Goal: Check status: Check status

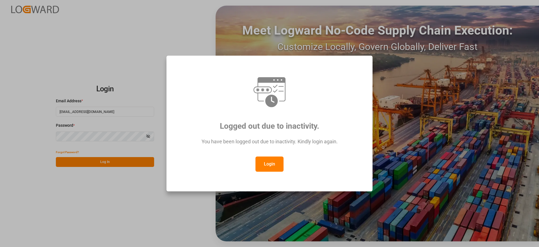
click at [277, 165] on button "Login" at bounding box center [269, 163] width 28 height 15
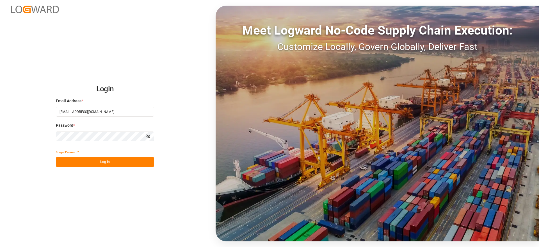
click at [126, 158] on button "Log In" at bounding box center [105, 162] width 98 height 10
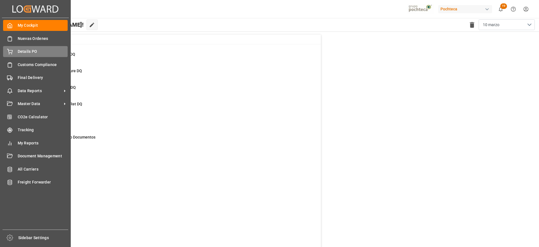
click at [28, 52] on span "Details PO" at bounding box center [43, 52] width 50 height 6
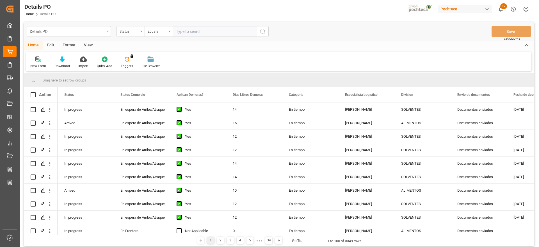
click at [129, 33] on div "Status" at bounding box center [129, 30] width 19 height 6
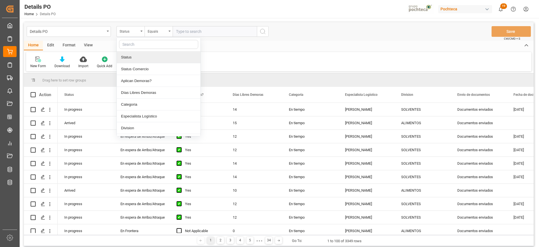
click at [142, 45] on input "text" at bounding box center [158, 44] width 79 height 9
type input "ref"
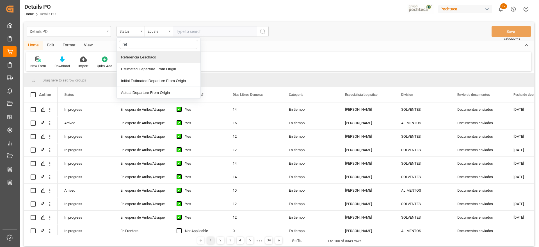
click at [148, 54] on div "Referencia Leschaco" at bounding box center [159, 57] width 84 height 12
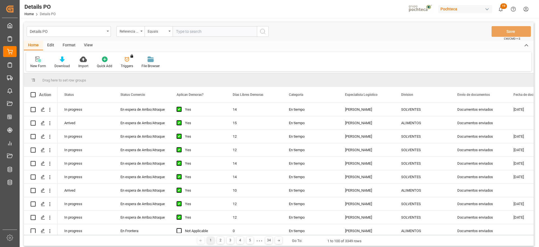
click at [198, 30] on input "text" at bounding box center [215, 31] width 84 height 11
paste input "5000305837"
type input "5000305837"
click at [131, 31] on div "Referencia Leschaco" at bounding box center [129, 30] width 19 height 6
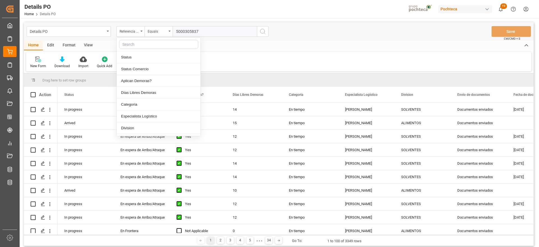
click at [135, 45] on input "text" at bounding box center [158, 44] width 79 height 9
type input "ord"
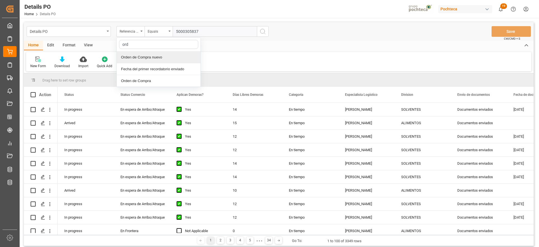
click at [151, 59] on div "Orden de Compra nuevo" at bounding box center [159, 57] width 84 height 12
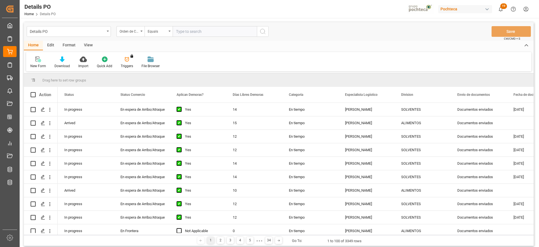
click at [220, 30] on input "text" at bounding box center [215, 31] width 84 height 11
paste input "5000305837"
type input "5000305837"
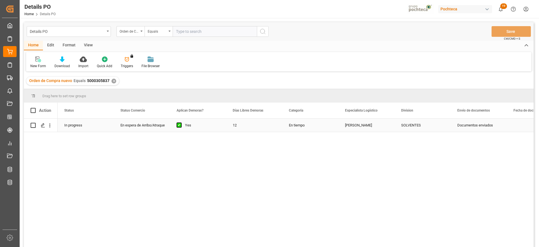
click at [139, 129] on div "En espera de Arribo/Atraque" at bounding box center [141, 125] width 43 height 13
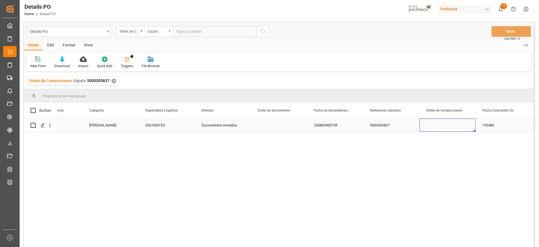
scroll to position [0, 256]
click at [112, 82] on div "✕" at bounding box center [113, 81] width 5 height 5
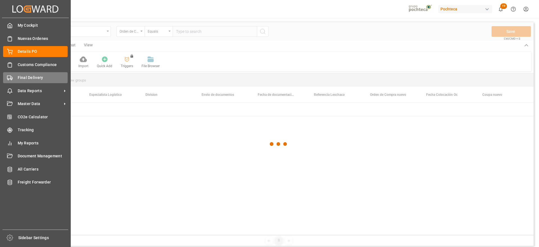
click at [22, 79] on span "Final Delivery" at bounding box center [43, 78] width 50 height 6
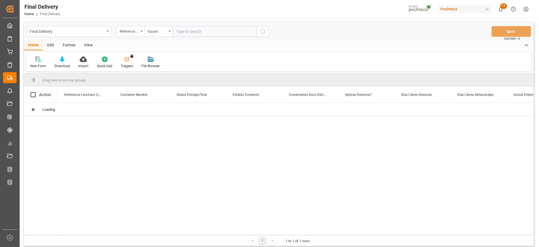
click at [199, 26] on input "text" at bounding box center [215, 31] width 84 height 11
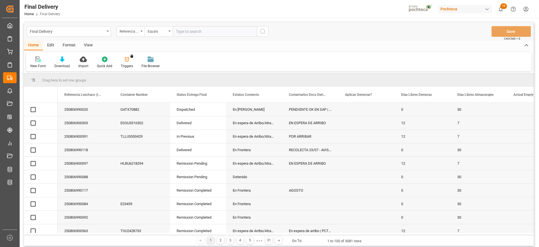
paste input "250806900525"
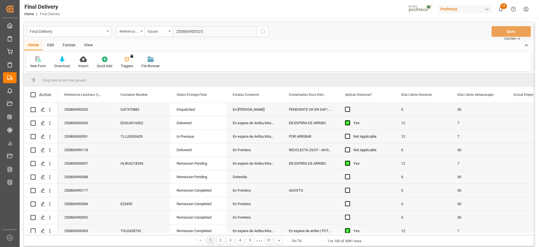
type input "250806900525"
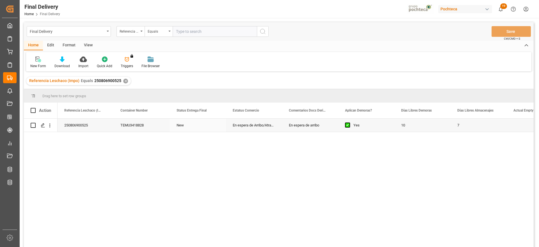
click at [97, 128] on div "250806900525" at bounding box center [86, 124] width 56 height 13
click at [414, 129] on div "10" at bounding box center [422, 124] width 56 height 13
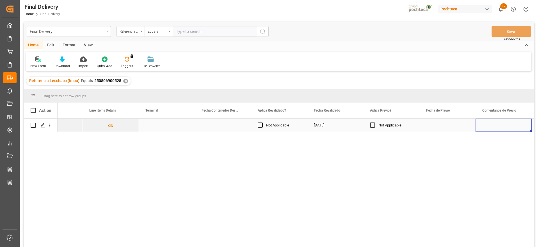
scroll to position [0, 648]
click at [113, 126] on div "Press SPACE to select this row." at bounding box center [110, 124] width 56 height 13
click at [113, 126] on input "Press SPACE to select this row." at bounding box center [110, 128] width 47 height 11
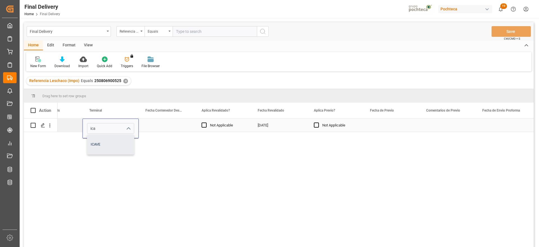
click at [101, 143] on div "ICAVE" at bounding box center [110, 144] width 47 height 20
type input "ICAVE"
click at [165, 128] on div "Press SPACE to select this row." at bounding box center [167, 124] width 56 height 13
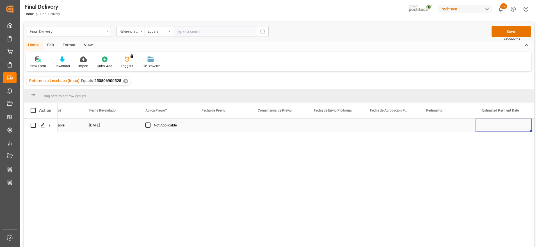
scroll to position [0, 873]
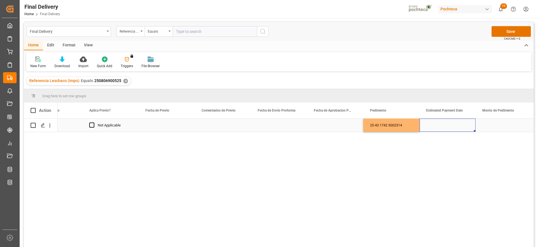
click at [432, 128] on div "Press SPACE to select this row." at bounding box center [447, 124] width 56 height 13
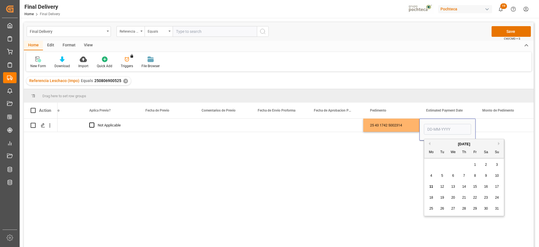
click at [430, 185] on span "11" at bounding box center [431, 186] width 4 height 4
type input "[DATE]"
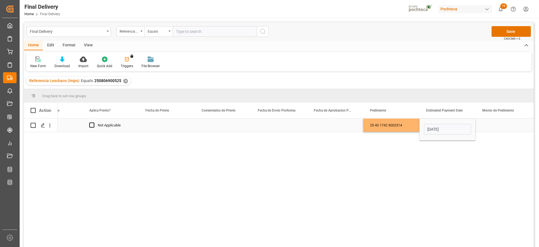
click at [404, 127] on div "25 43 1742 5002314" at bounding box center [391, 124] width 56 height 13
click at [334, 127] on div "Press SPACE to select this row." at bounding box center [335, 124] width 56 height 13
click at [290, 125] on div "Press SPACE to select this row." at bounding box center [279, 124] width 56 height 13
click at [277, 128] on div "Press SPACE to select this row." at bounding box center [279, 124] width 56 height 13
click at [267, 124] on div "Press SPACE to select this row." at bounding box center [279, 124] width 56 height 13
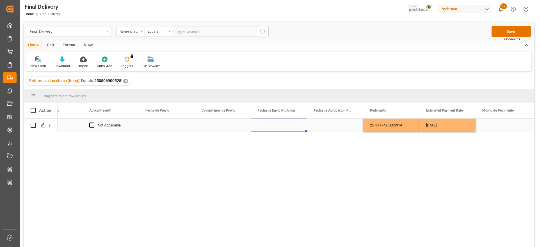
click at [267, 124] on div "Press SPACE to select this row." at bounding box center [279, 124] width 56 height 13
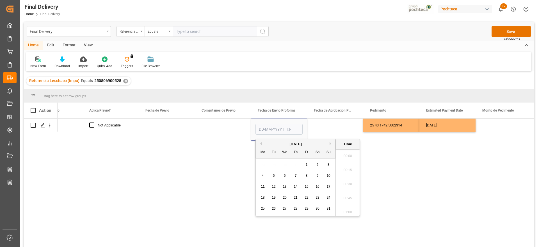
scroll to position [900, 0]
click at [305, 174] on div "8" at bounding box center [306, 175] width 7 height 7
type input "08-08-2025 00:00"
drag, startPoint x: 327, startPoint y: 126, endPoint x: 317, endPoint y: 127, distance: 9.9
click at [325, 127] on div "Press SPACE to select this row." at bounding box center [335, 124] width 56 height 13
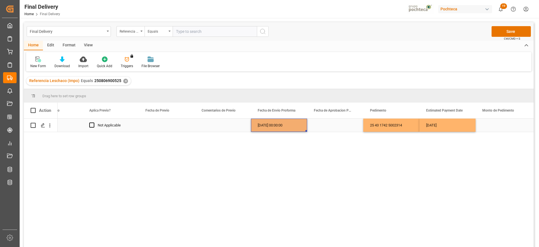
click at [285, 128] on div "08-08-2025 00:00:00" at bounding box center [279, 124] width 56 height 13
click at [318, 128] on div "Press SPACE to select this row." at bounding box center [335, 124] width 56 height 13
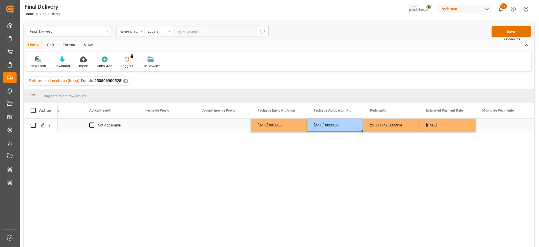
click at [348, 128] on div "08-08-2025 00:00:00" at bounding box center [335, 124] width 56 height 13
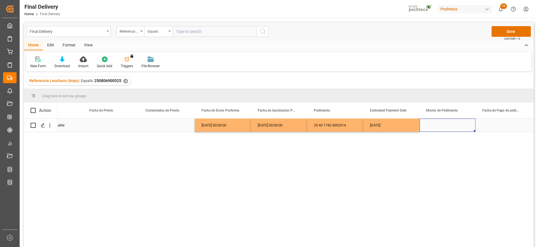
click at [430, 122] on div "Press SPACE to select this row." at bounding box center [447, 124] width 56 height 13
click at [430, 123] on input "Press SPACE to select this row." at bounding box center [447, 128] width 47 height 11
type input "92292"
click at [503, 127] on div "Press SPACE to select this row." at bounding box center [503, 124] width 56 height 13
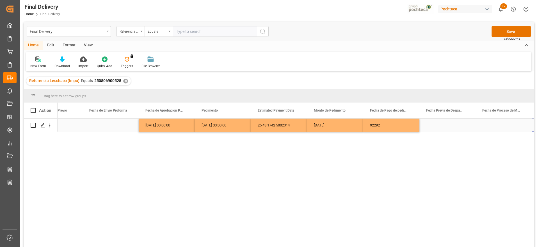
scroll to position [0, 1041]
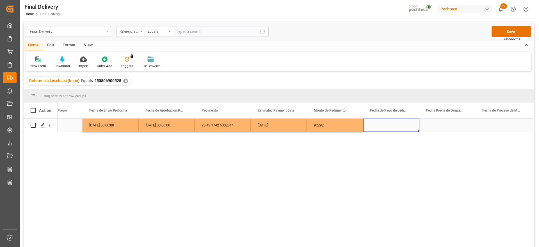
click at [286, 124] on div "[DATE]" at bounding box center [279, 124] width 56 height 13
click at [384, 126] on div "Press SPACE to select this row." at bounding box center [391, 124] width 56 height 13
click at [457, 122] on div "Press SPACE to select this row." at bounding box center [447, 124] width 56 height 13
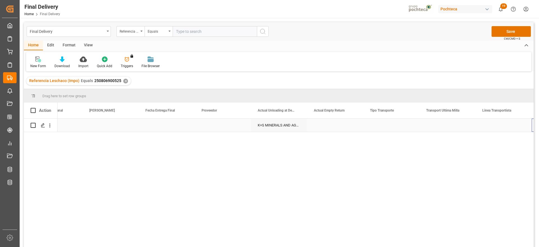
scroll to position [0, 0]
click at [343, 127] on div "Press SPACE to select this row." at bounding box center [335, 124] width 56 height 13
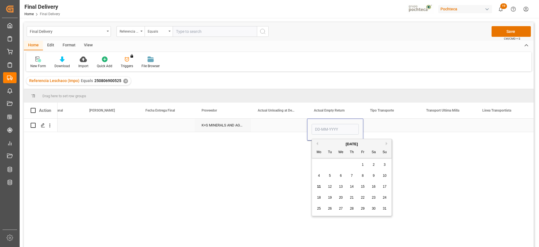
click at [391, 122] on div "Press SPACE to select this row." at bounding box center [391, 124] width 56 height 13
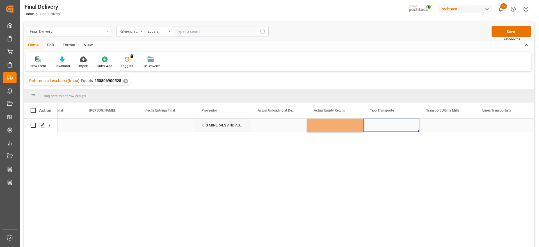
click at [391, 122] on div "Press SPACE to select this row." at bounding box center [391, 124] width 56 height 13
click at [409, 127] on button "Select" at bounding box center [391, 128] width 47 height 11
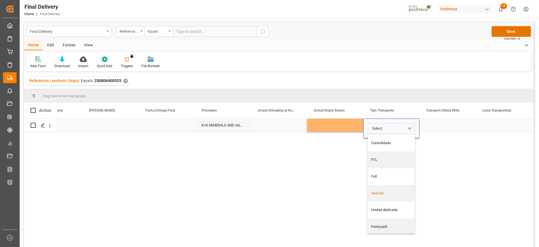
click at [391, 192] on div "Sencillo" at bounding box center [391, 193] width 41 height 6
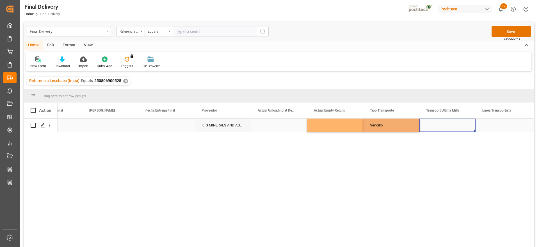
click at [456, 125] on div "Press SPACE to select this row." at bounding box center [447, 124] width 56 height 13
click at [459, 130] on button "Select" at bounding box center [447, 128] width 47 height 11
click at [444, 142] on div "Leschaco" at bounding box center [447, 143] width 41 height 6
click at [493, 127] on div "Press SPACE to select this row." at bounding box center [503, 124] width 56 height 13
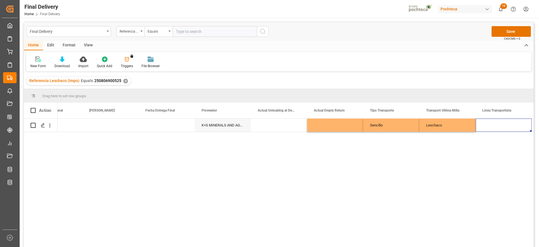
click at [511, 36] on span "Ctrl/CMD + S" at bounding box center [512, 38] width 16 height 4
click at [506, 27] on button "Save" at bounding box center [510, 31] width 39 height 11
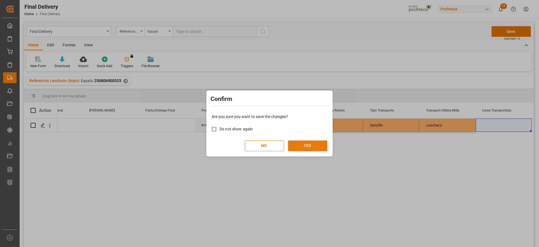
click at [303, 146] on button "YES" at bounding box center [307, 145] width 39 height 11
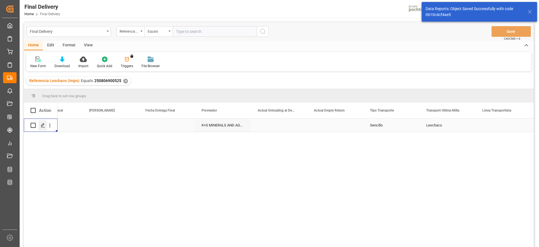
click at [41, 127] on icon "Press SPACE to select this row." at bounding box center [43, 125] width 4 height 4
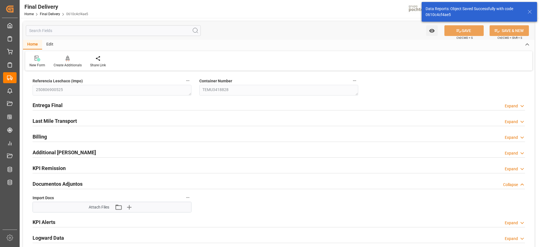
type textarea "250806900525"
type textarea "TEMU3418828"
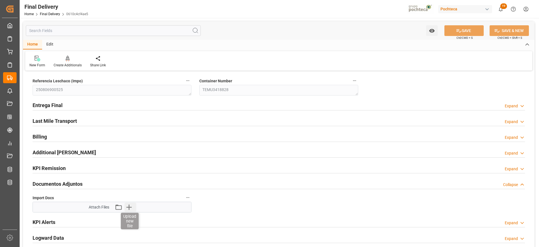
click at [132, 206] on icon "button" at bounding box center [128, 206] width 9 height 9
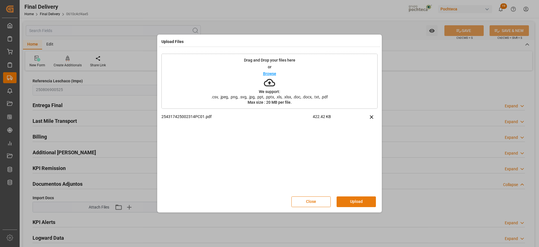
click at [353, 202] on button "Upload" at bounding box center [355, 201] width 39 height 11
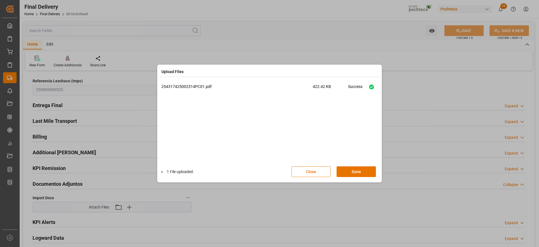
click at [490, 196] on div "Upload Files 254317425002314PC01.pdf 422.42 KB Success 1 File uploaded. Close D…" at bounding box center [269, 123] width 539 height 247
click at [361, 173] on button "Done" at bounding box center [355, 171] width 39 height 11
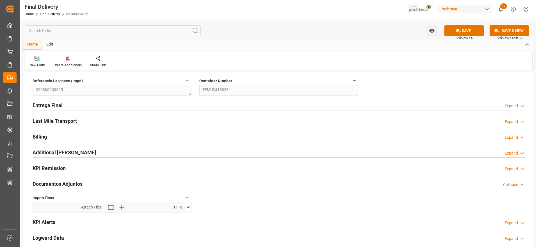
click at [188, 207] on icon at bounding box center [188, 207] width 3 height 2
click at [113, 206] on icon "button" at bounding box center [110, 206] width 9 height 9
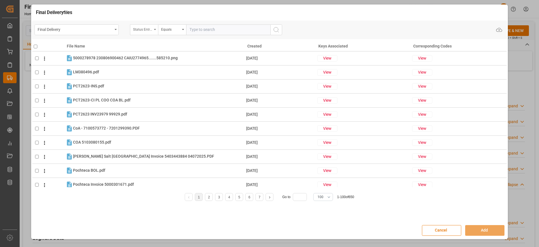
click at [148, 30] on div "Status Entrega Final" at bounding box center [142, 29] width 19 height 6
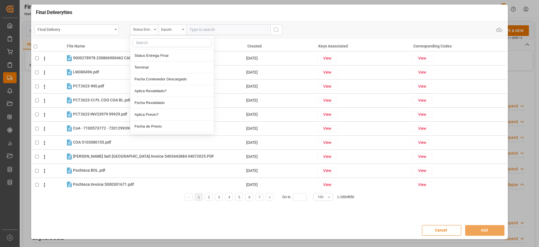
click at [149, 46] on input "text" at bounding box center [171, 42] width 79 height 9
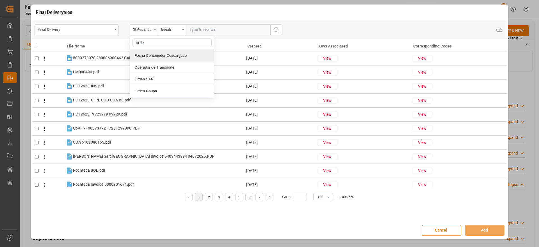
click at [148, 42] on input "orde" at bounding box center [171, 42] width 79 height 9
type input "o"
click at [112, 31] on div "Final Delivery" at bounding box center [77, 29] width 84 height 11
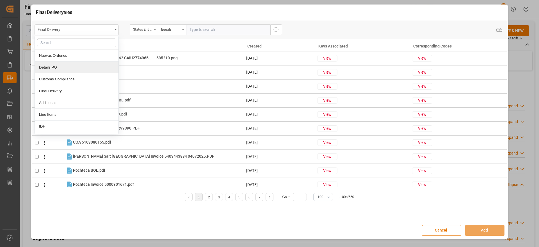
click at [83, 65] on div "Details PO" at bounding box center [77, 67] width 84 height 12
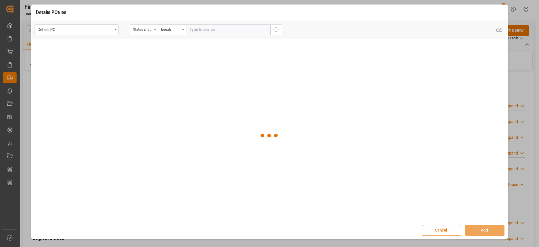
click at [146, 29] on div "Status Entrega Final" at bounding box center [142, 29] width 19 height 6
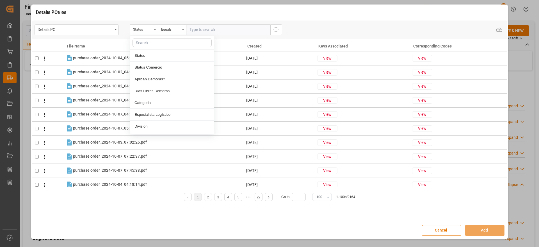
click at [152, 43] on input "text" at bounding box center [171, 42] width 79 height 9
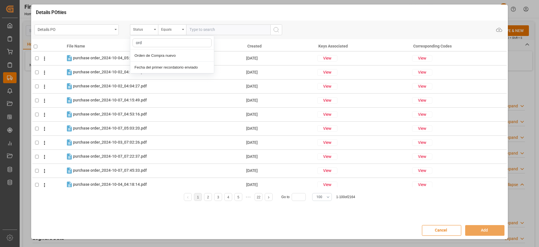
type input "orde"
click at [161, 57] on div "Orden de Compra nuevo" at bounding box center [172, 56] width 84 height 12
drag, startPoint x: 228, startPoint y: 37, endPoint x: 227, endPoint y: 31, distance: 6.1
click at [228, 32] on div "Details PO Orden de Compra nuevo Equals Upload" at bounding box center [269, 29] width 475 height 19
click at [227, 31] on input "text" at bounding box center [228, 29] width 84 height 11
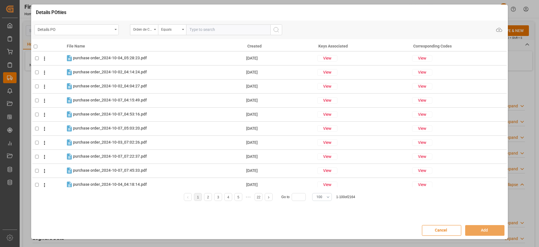
paste input "5000303910"
type input "5000303910"
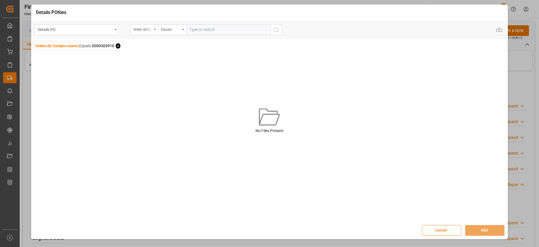
click at [446, 233] on button "Cancel" at bounding box center [441, 230] width 39 height 11
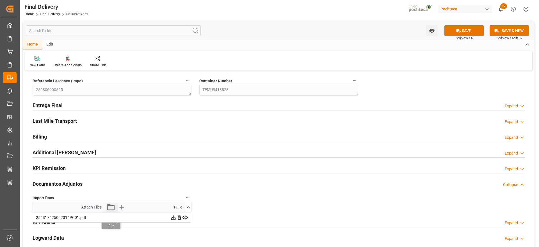
click at [108, 204] on icon "button" at bounding box center [111, 207] width 8 height 6
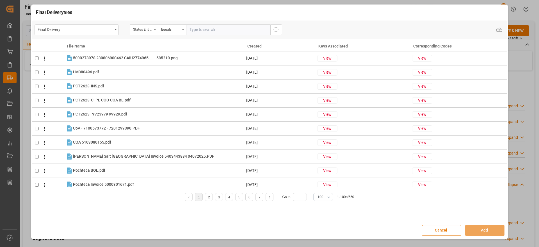
click at [446, 231] on button "Cancel" at bounding box center [441, 230] width 39 height 11
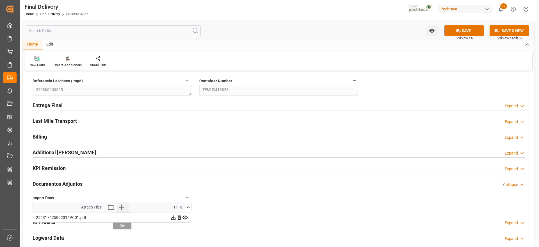
click at [122, 207] on icon "button" at bounding box center [121, 206] width 5 height 5
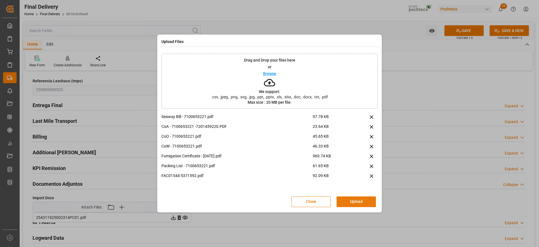
click at [363, 201] on button "Upload" at bounding box center [355, 201] width 39 height 11
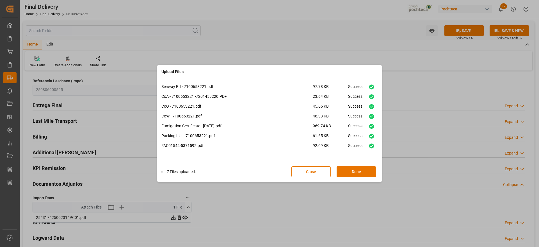
click at [497, 147] on div "Upload Files Seaway Bill - 7100653221.pdf 97.78 KB Success CoA - 7100653221 -72…" at bounding box center [269, 123] width 539 height 247
click at [352, 171] on button "Done" at bounding box center [355, 171] width 39 height 11
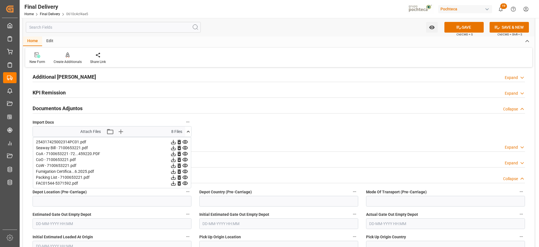
scroll to position [35, 0]
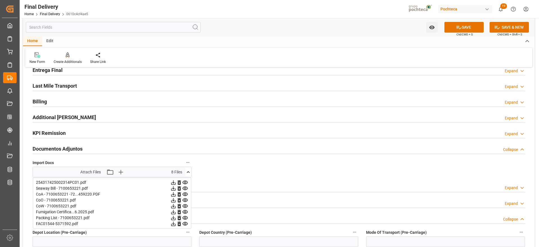
click at [189, 170] on icon at bounding box center [188, 172] width 6 height 6
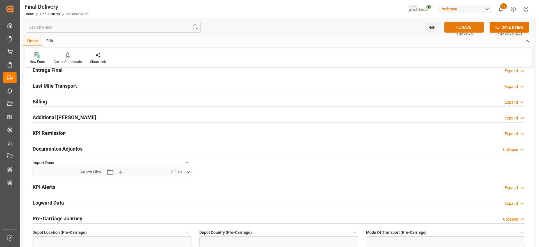
click at [462, 28] on button "SAVE" at bounding box center [463, 27] width 39 height 11
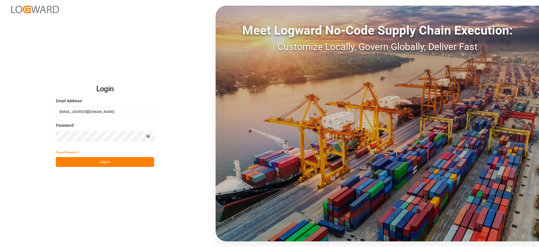
click at [105, 164] on button "Log In" at bounding box center [105, 162] width 98 height 10
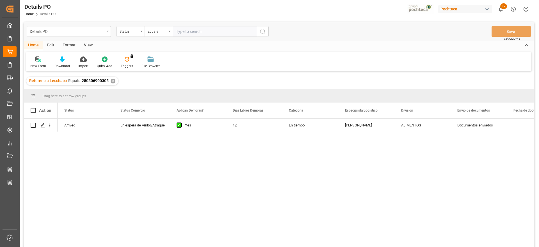
click at [112, 80] on div "✕" at bounding box center [113, 81] width 5 height 5
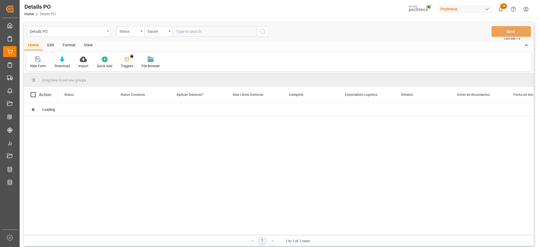
click at [129, 32] on div "Status" at bounding box center [129, 30] width 19 height 6
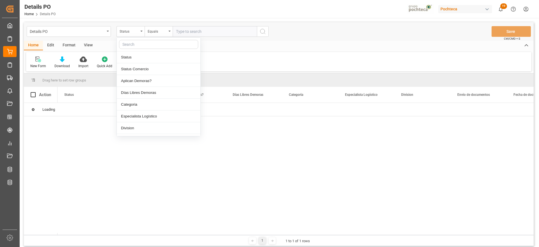
click at [138, 43] on input "text" at bounding box center [158, 44] width 79 height 9
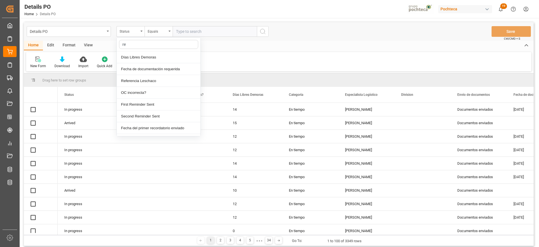
type input "ref"
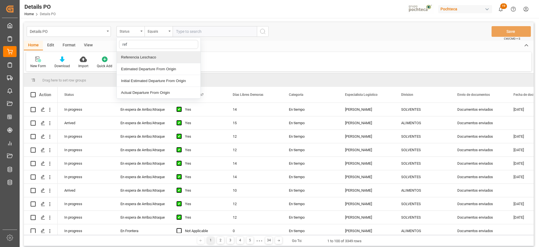
click at [147, 60] on div "Referencia Leschaco" at bounding box center [159, 57] width 84 height 12
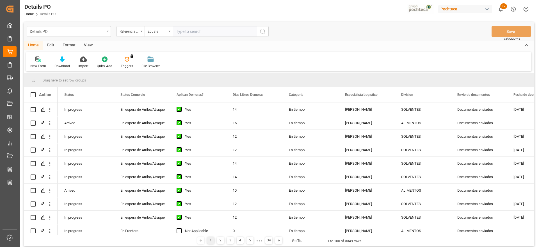
click at [182, 30] on input "text" at bounding box center [215, 31] width 84 height 11
paste input "250806900525"
type input "250806900525"
click at [267, 29] on div "Details PO Referencia Leschaco Equals 250806900525 Save Ctrl/CMD + S" at bounding box center [279, 31] width 510 height 19
click at [263, 31] on icon "search button" at bounding box center [262, 31] width 7 height 7
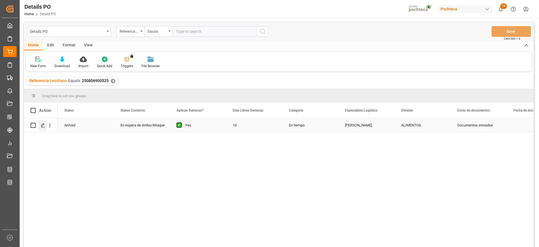
click at [43, 126] on icon "Press SPACE to select this row." at bounding box center [43, 125] width 4 height 4
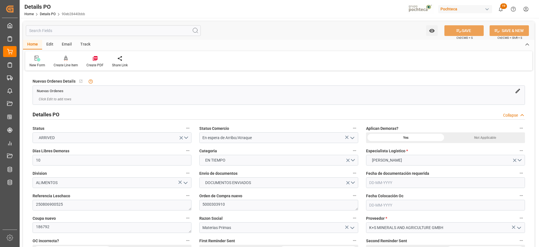
type input "10"
type input "[DATE]"
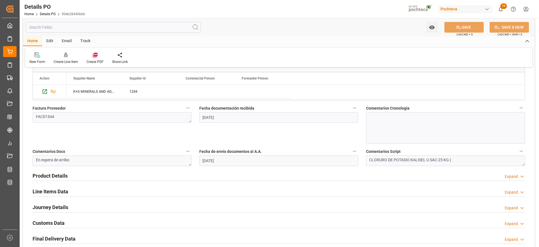
scroll to position [316, 0]
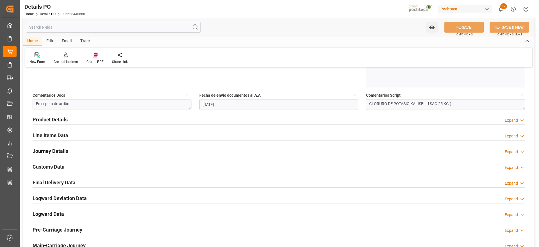
click at [43, 163] on h2 "Customs Data" at bounding box center [49, 167] width 32 height 8
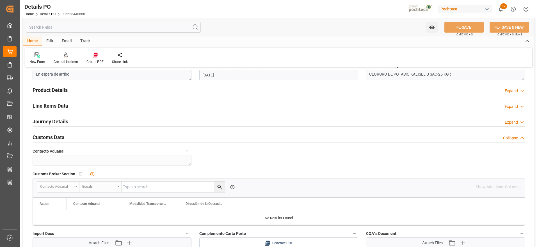
scroll to position [421, 0]
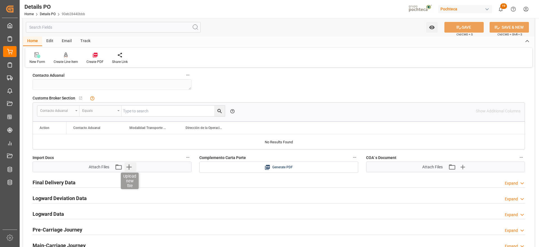
click at [129, 167] on icon "button" at bounding box center [128, 166] width 5 height 5
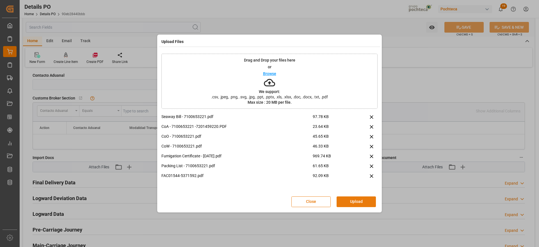
click at [362, 200] on button "Upload" at bounding box center [355, 201] width 39 height 11
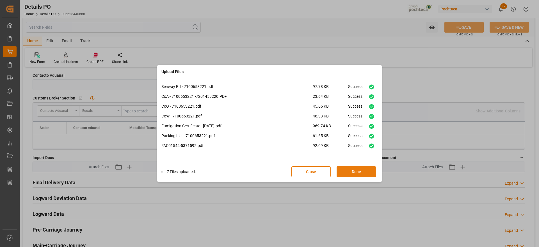
click at [352, 172] on button "Done" at bounding box center [355, 171] width 39 height 11
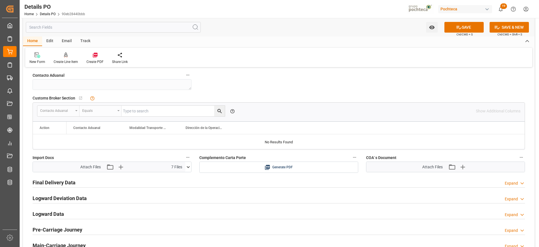
click at [466, 24] on button "SAVE" at bounding box center [463, 27] width 39 height 11
